Goal: Task Accomplishment & Management: Manage account settings

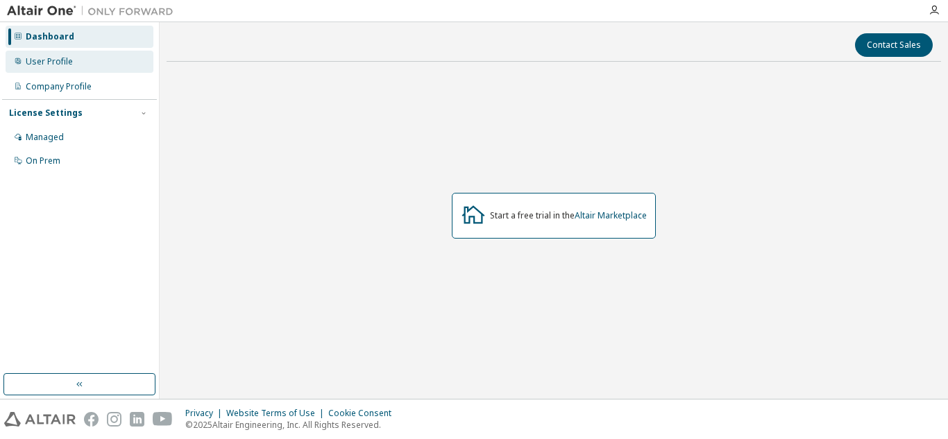
click at [79, 58] on div "User Profile" at bounding box center [80, 62] width 148 height 22
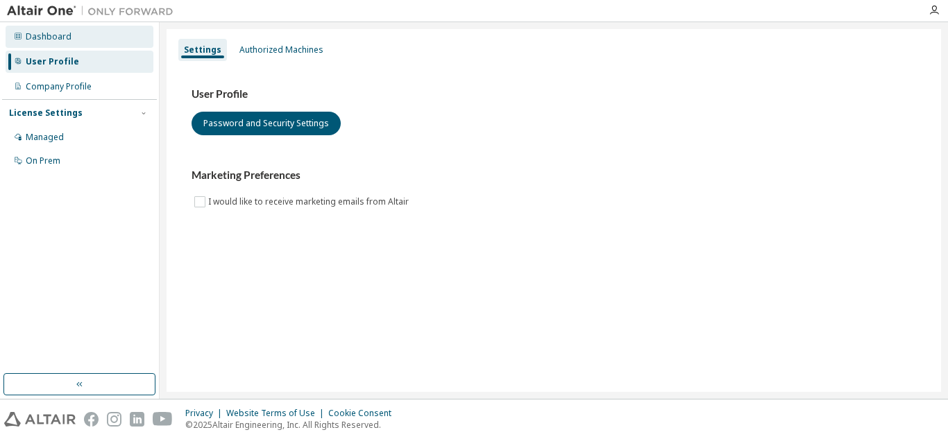
click at [114, 39] on div "Dashboard" at bounding box center [80, 37] width 148 height 22
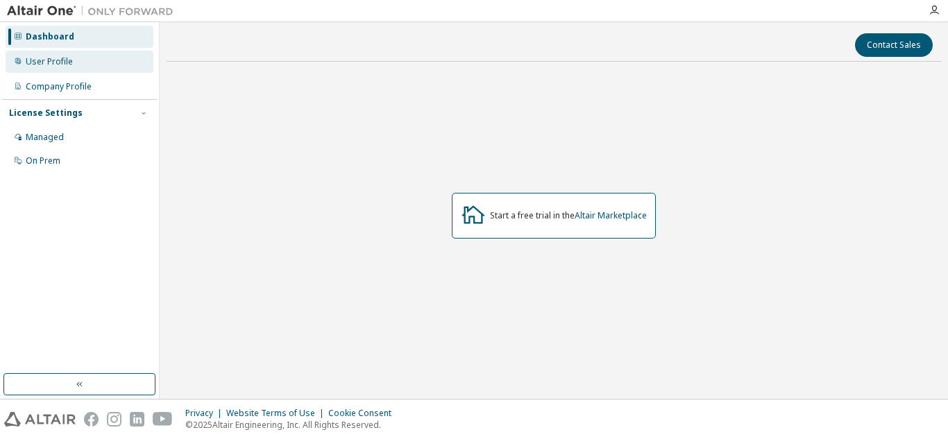
click at [106, 62] on div "User Profile" at bounding box center [80, 62] width 148 height 22
